Goal: Find specific page/section: Locate a particular part of the current website

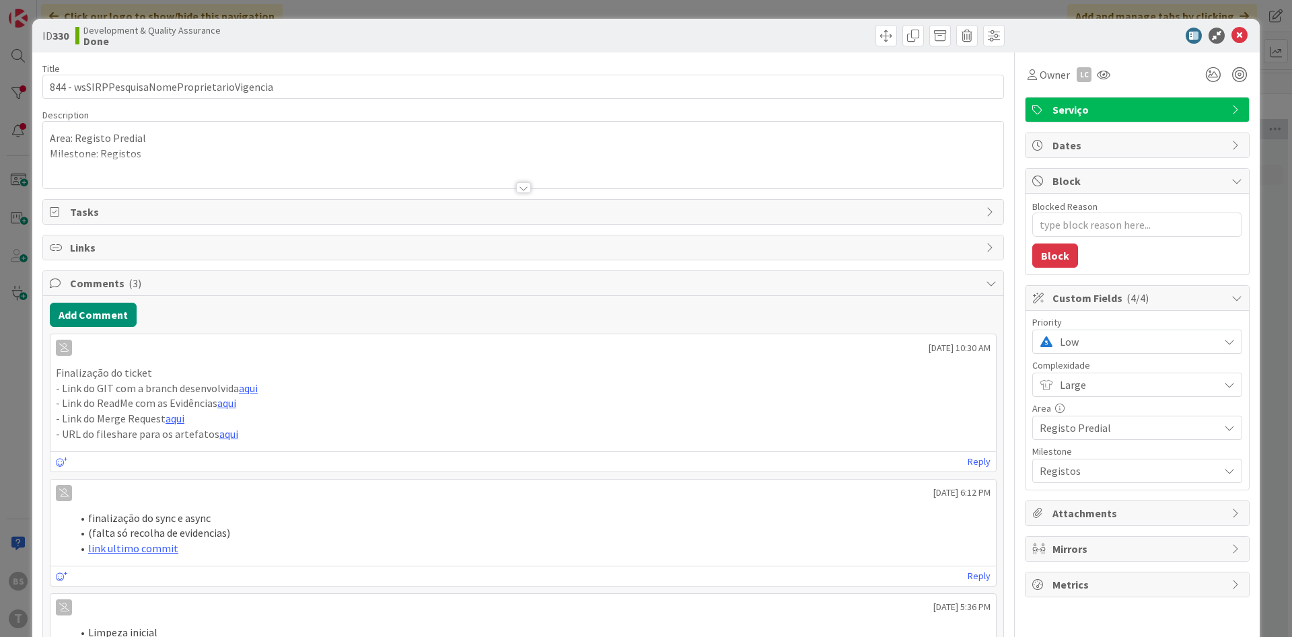
click at [1086, 337] on span "Low" at bounding box center [1136, 342] width 152 height 19
click at [1111, 422] on span "High" at bounding box center [1156, 423] width 156 height 20
click at [1, 138] on div "ID 330 Development & Quality Assurance Done Title 44 / 128 844 - wsSIRPPesquisa…" at bounding box center [646, 318] width 1292 height 637
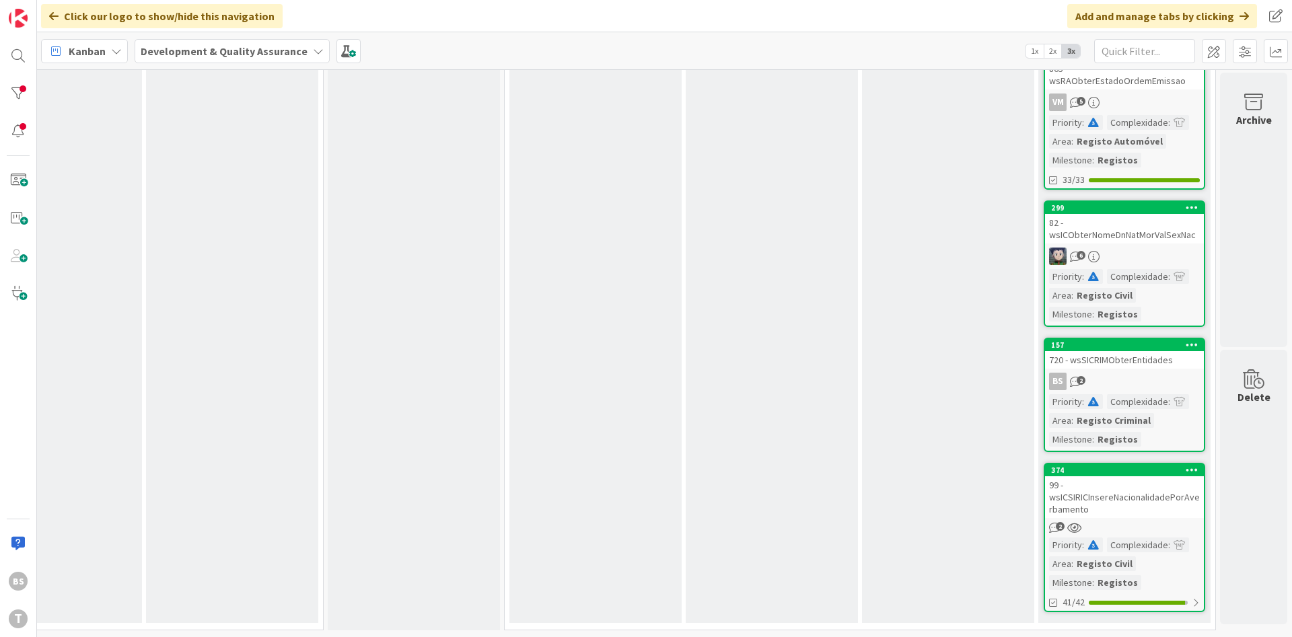
scroll to position [0, 254]
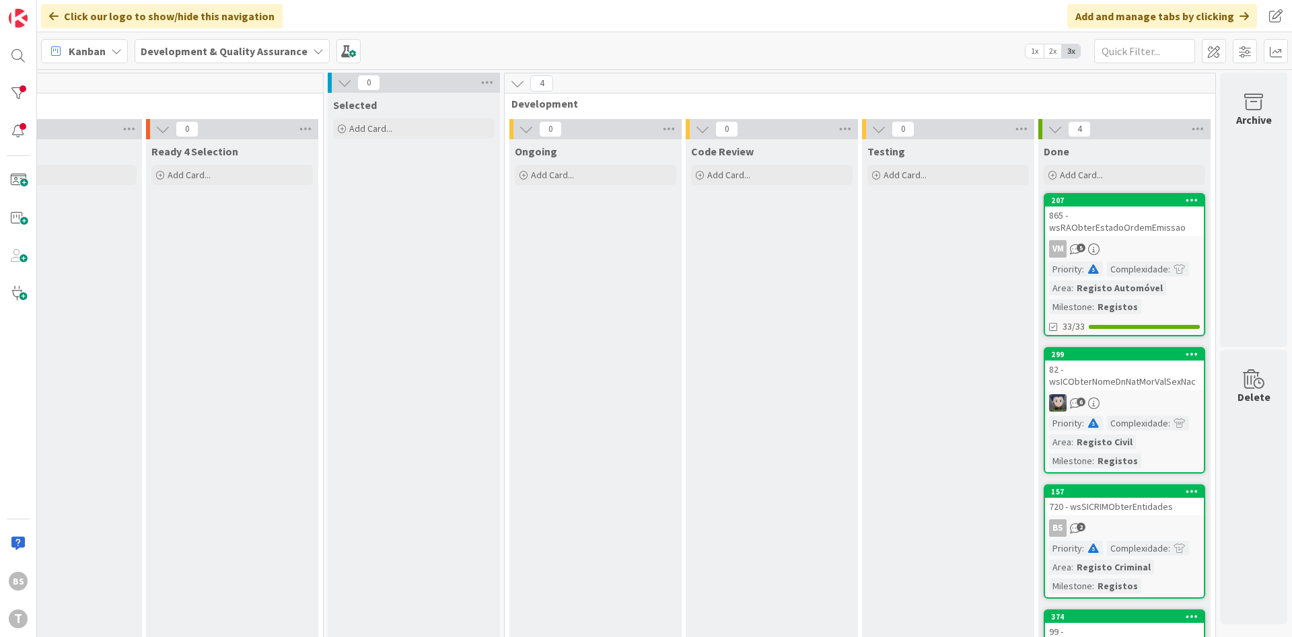
click at [1130, 227] on div "865 - wsRAObterEstadoOrdemEmissao" at bounding box center [1124, 222] width 159 height 30
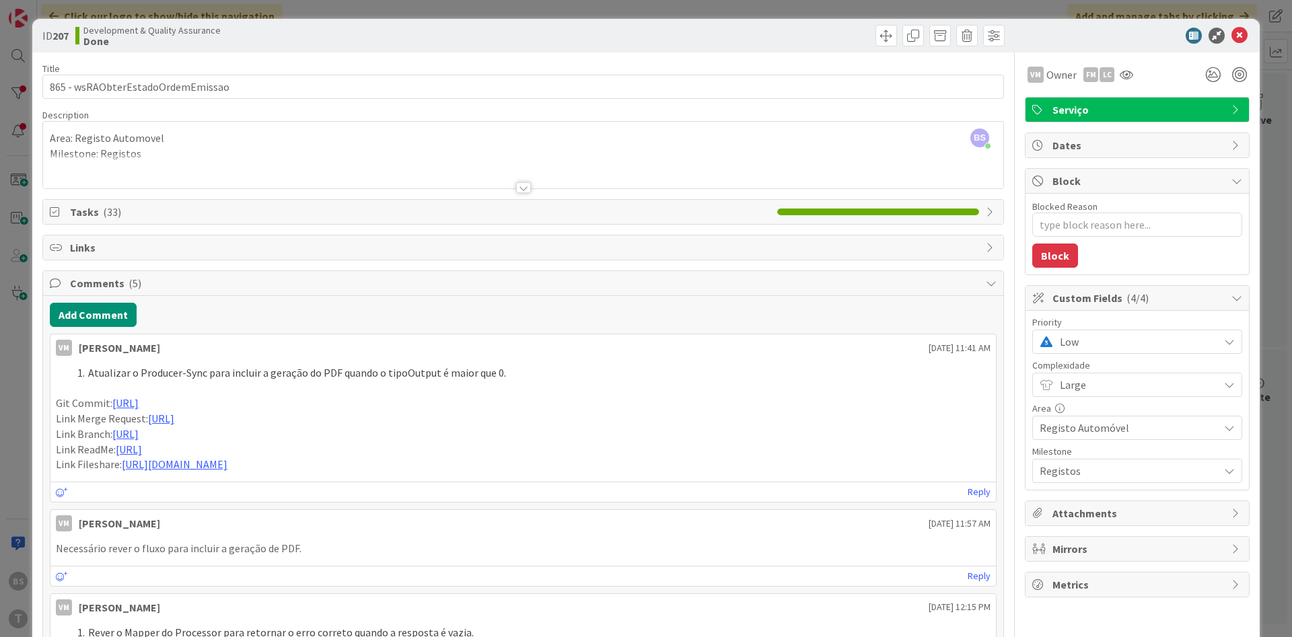
click at [528, 187] on div at bounding box center [523, 187] width 15 height 11
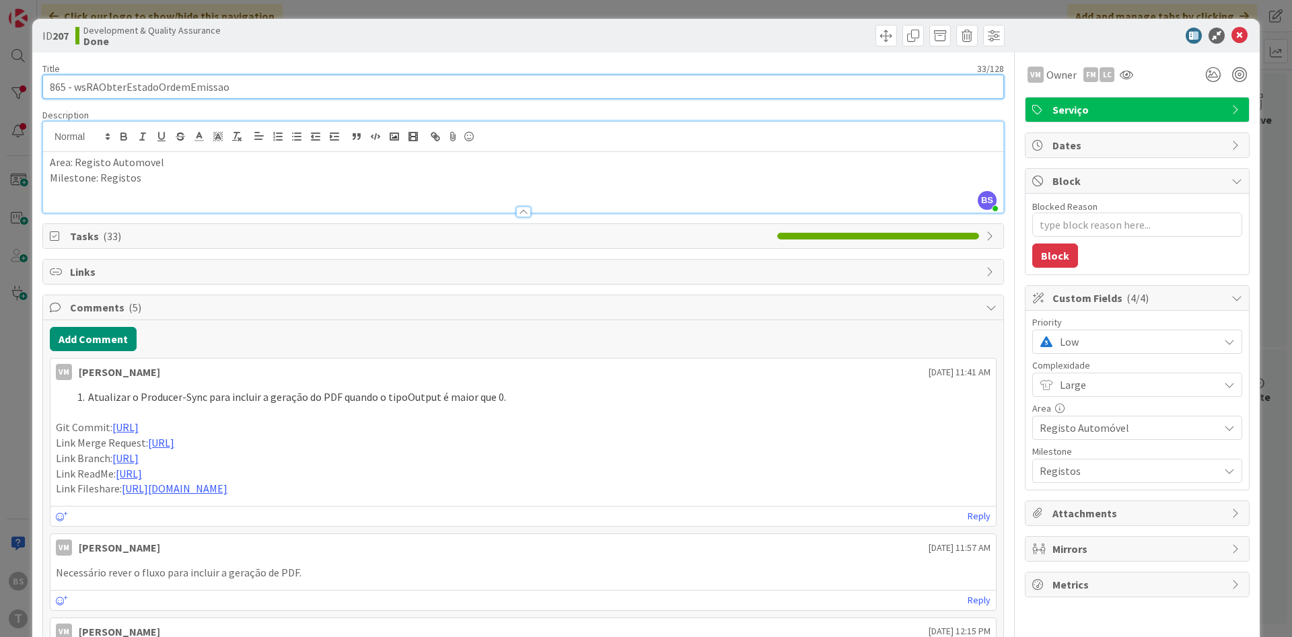
click at [166, 93] on input "865 - wsRAObterEstadoOrdemEmissao" at bounding box center [523, 87] width 962 height 24
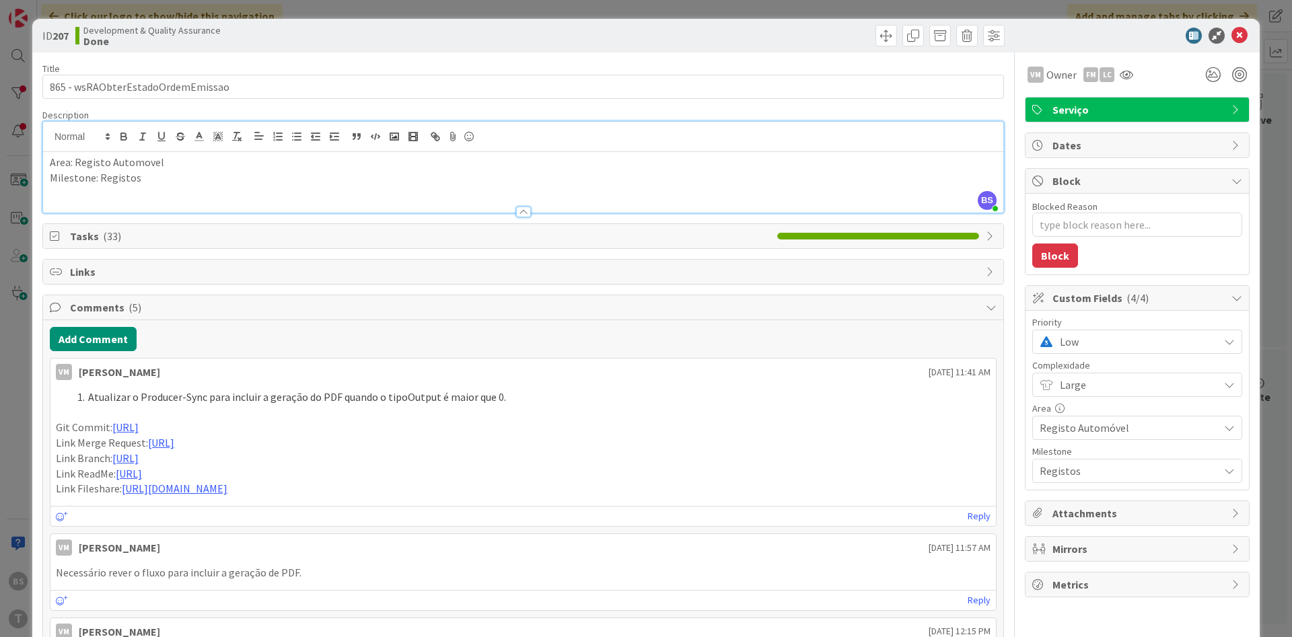
click at [1105, 351] on span "Low" at bounding box center [1136, 342] width 152 height 19
click at [1117, 431] on span "High" at bounding box center [1156, 423] width 156 height 20
click at [1243, 33] on icon at bounding box center [1240, 36] width 16 height 16
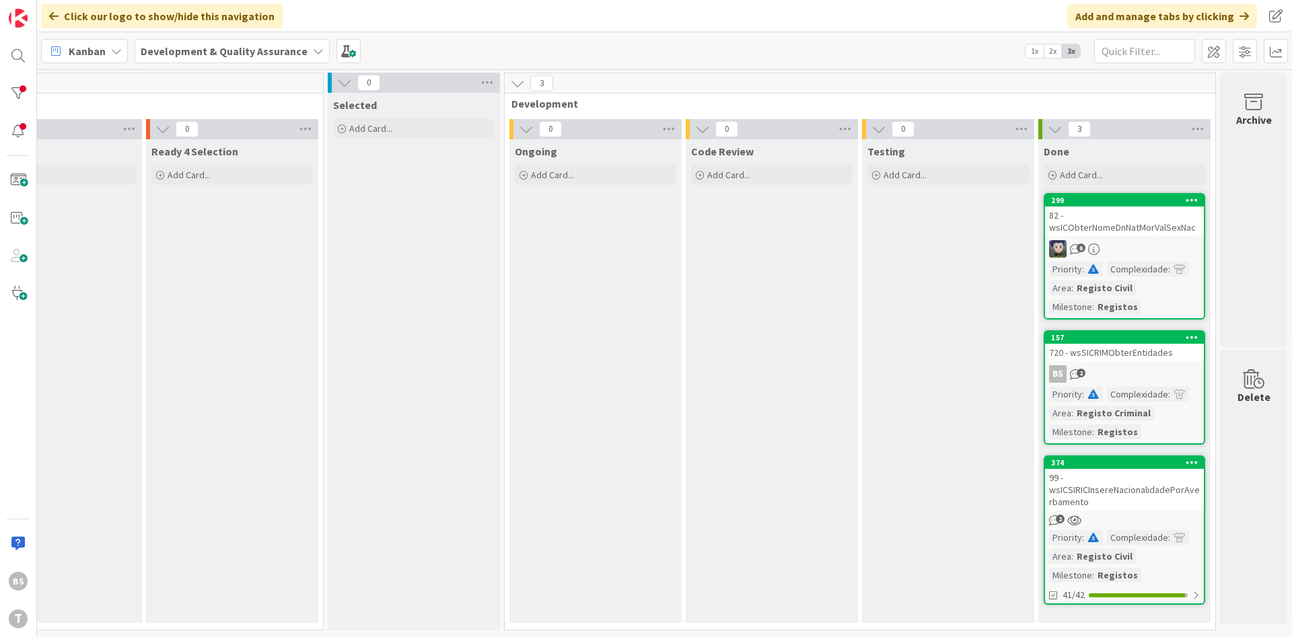
click at [1101, 223] on div "82 - wsICObterNomeDnNatMorValSexNac" at bounding box center [1124, 222] width 159 height 30
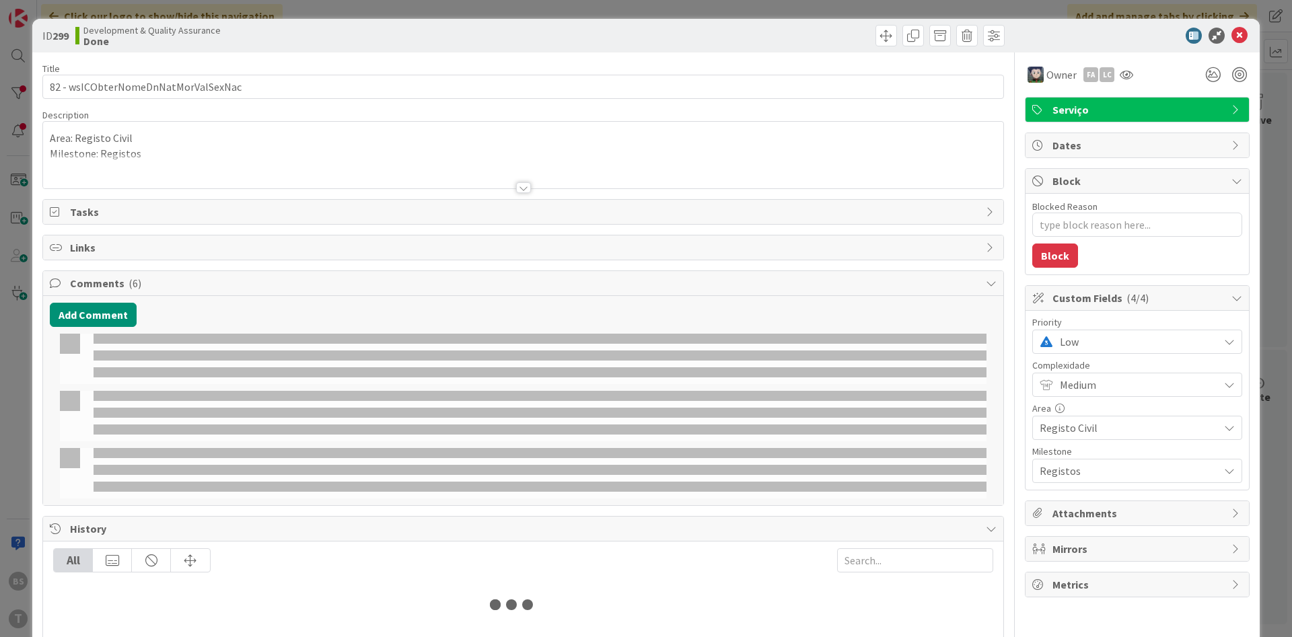
type textarea "x"
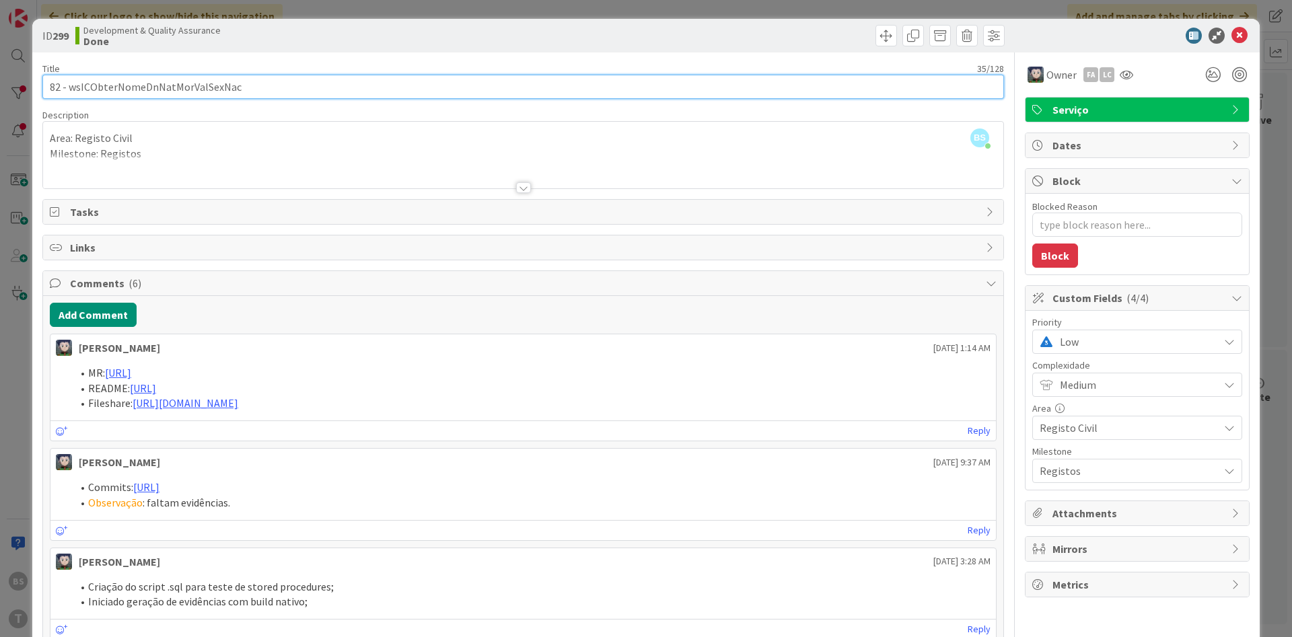
click at [213, 88] on input "82 - wsICObterNomeDnNatMorValSexNac" at bounding box center [523, 87] width 962 height 24
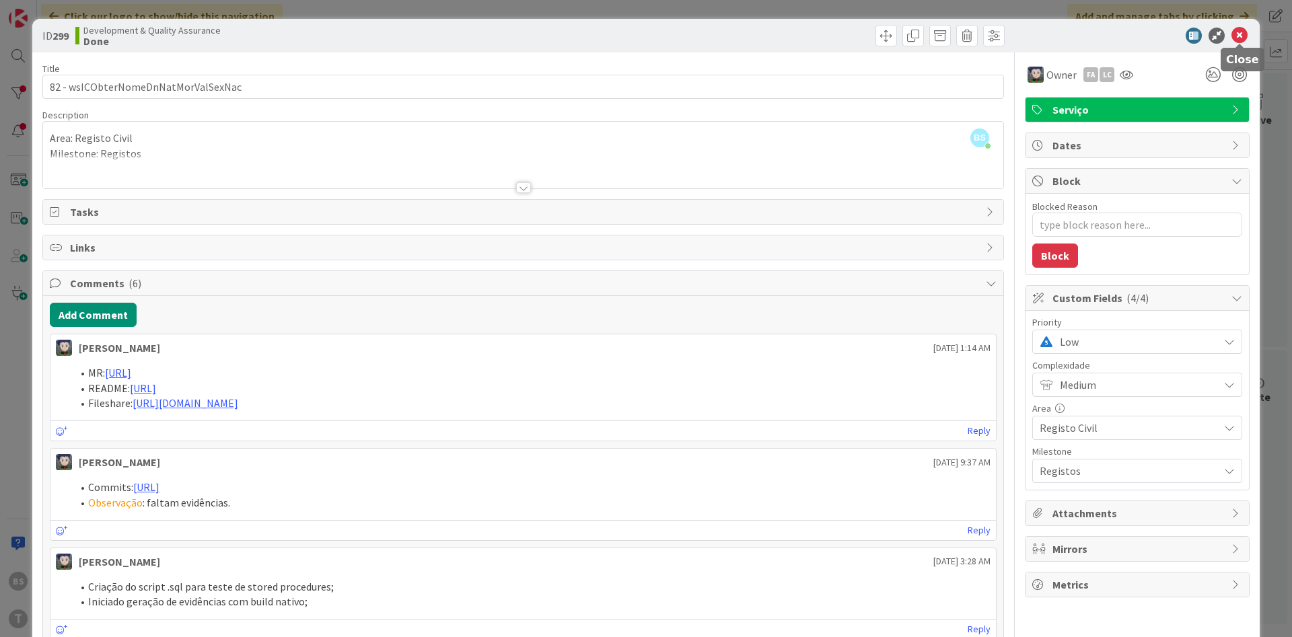
click at [1243, 37] on icon at bounding box center [1240, 36] width 16 height 16
